Goal: Task Accomplishment & Management: Manage account settings

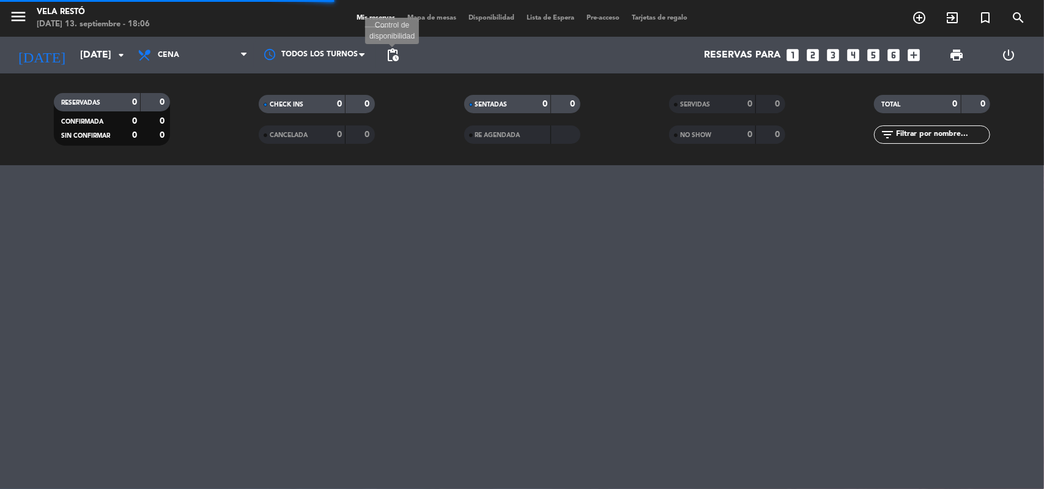
click at [396, 55] on span "pending_actions" at bounding box center [392, 55] width 15 height 15
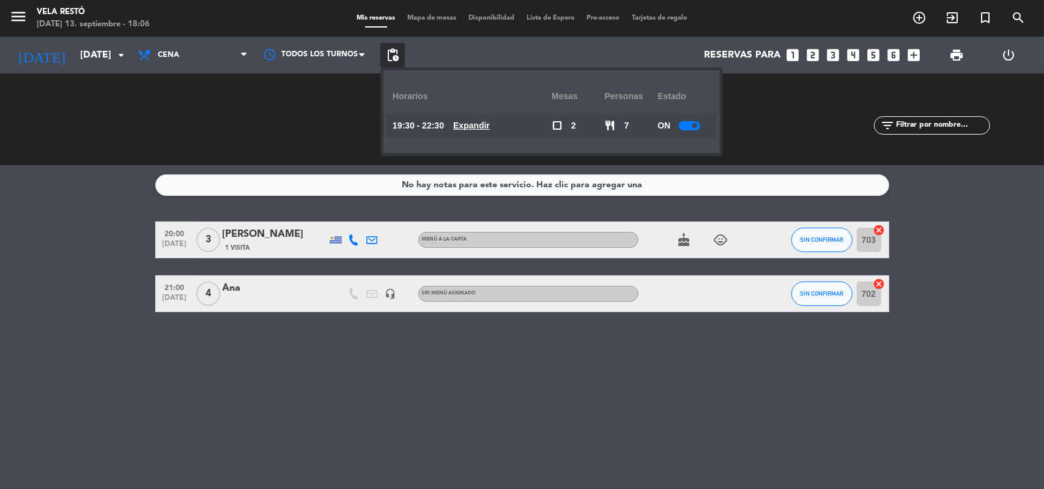
click at [490, 124] on u "Expandir" at bounding box center [471, 125] width 37 height 10
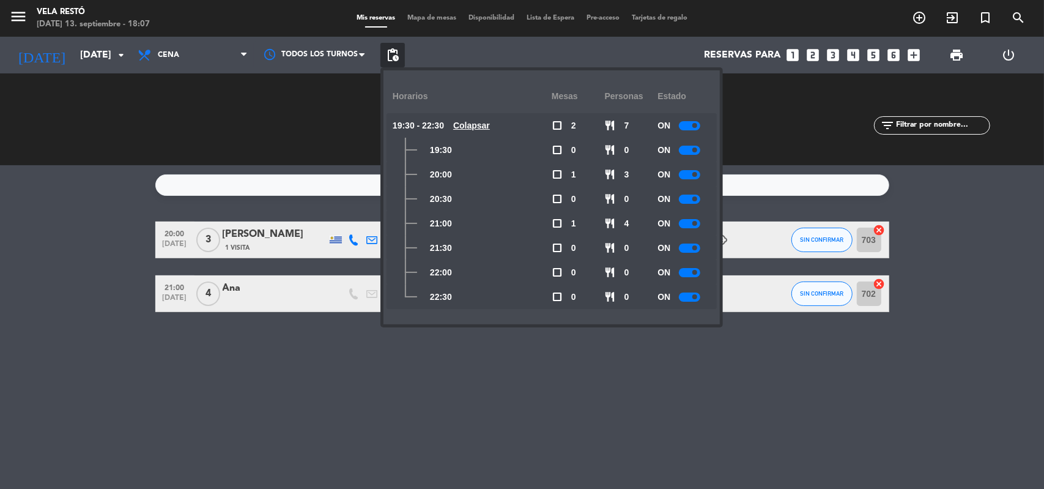
click at [86, 176] on service-notes "No hay notas para este servicio. Haz clic para agregar una" at bounding box center [522, 184] width 1044 height 21
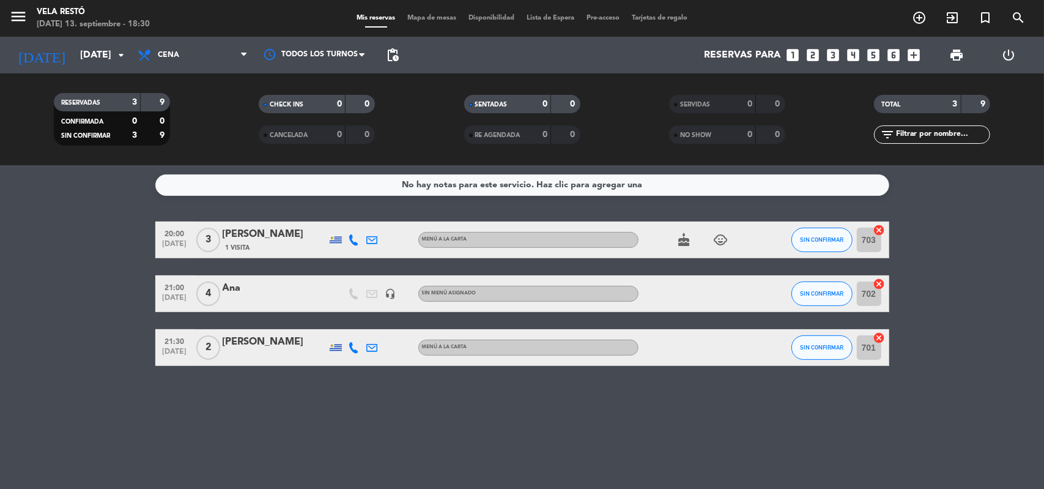
click at [278, 244] on div "1 Visita" at bounding box center [275, 247] width 104 height 10
